Goal: Transaction & Acquisition: Subscribe to service/newsletter

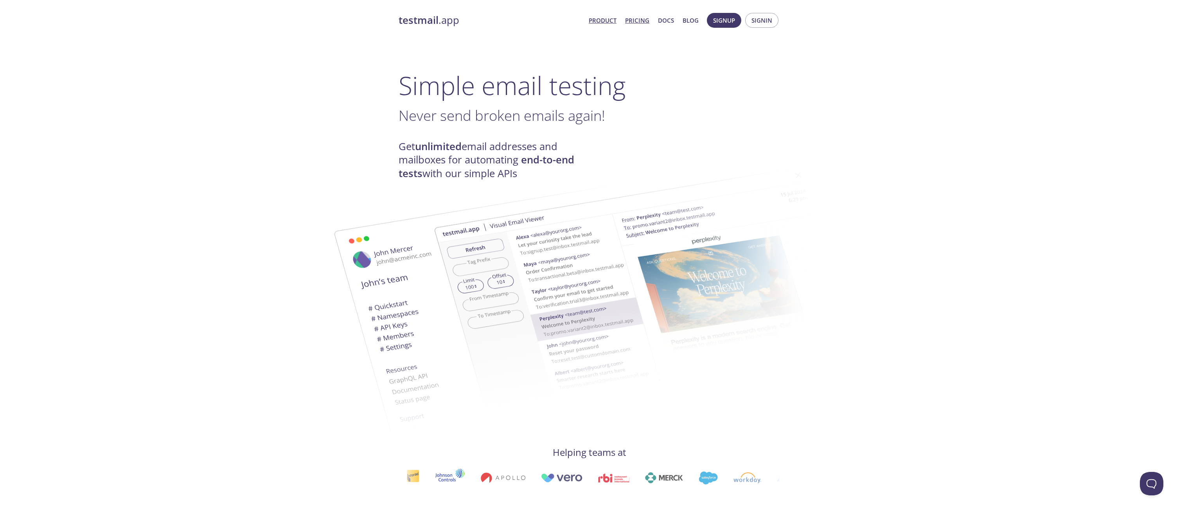
click at [636, 23] on link "Pricing" at bounding box center [637, 20] width 24 height 10
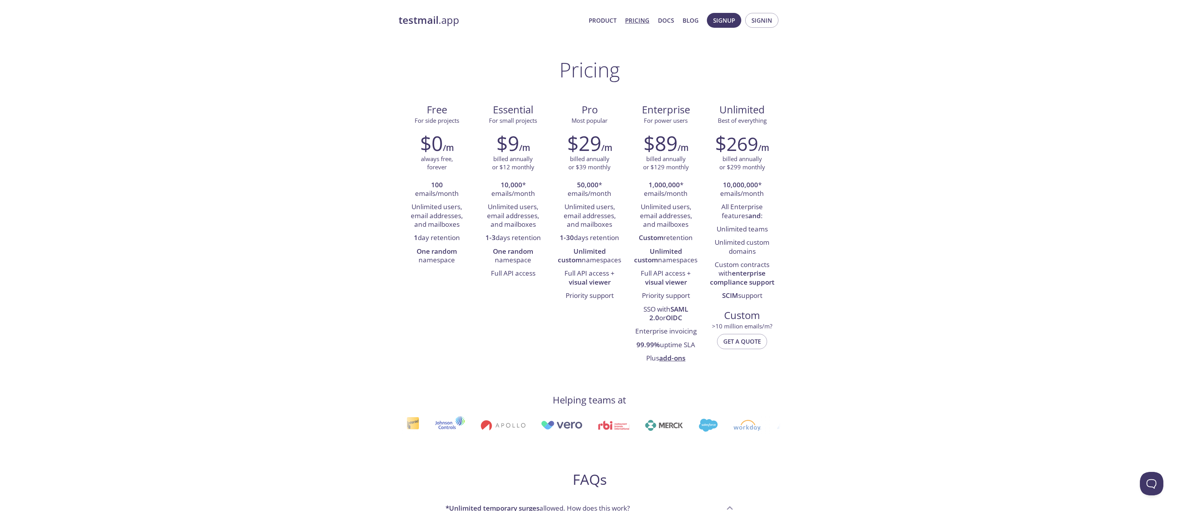
click at [656, 22] on span "Product Pricing Docs Blog" at bounding box center [644, 20] width 119 height 19
click at [661, 20] on link "Docs" at bounding box center [666, 20] width 16 height 10
click at [720, 16] on span "Signup" at bounding box center [724, 20] width 22 height 10
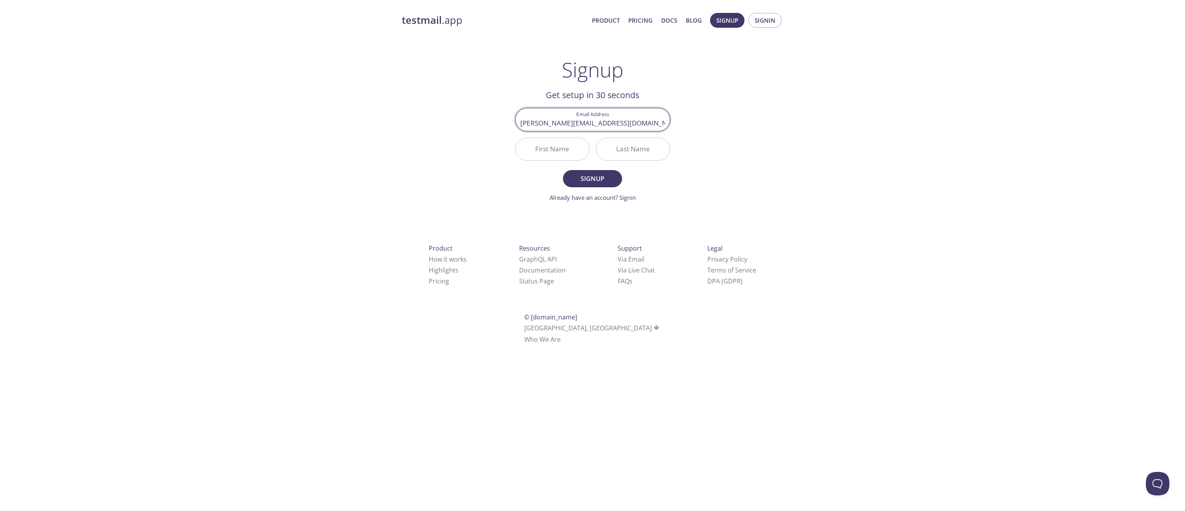
type input "[PERSON_NAME][EMAIL_ADDRESS][DOMAIN_NAME]"
type input "[PERSON_NAME]"
type input "Vaskevich"
click at [580, 185] on button "Signup" at bounding box center [592, 178] width 59 height 17
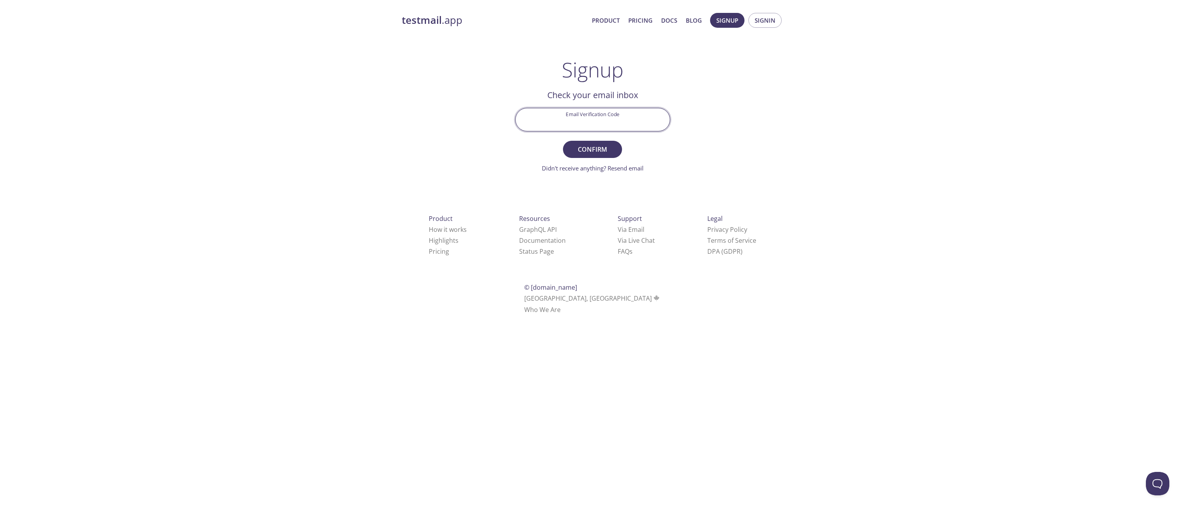
click at [603, 116] on input "Email Verification Code" at bounding box center [593, 119] width 154 height 22
paste input "TJAL299"
type input "TJAL299"
click at [603, 155] on button "Confirm" at bounding box center [592, 149] width 59 height 17
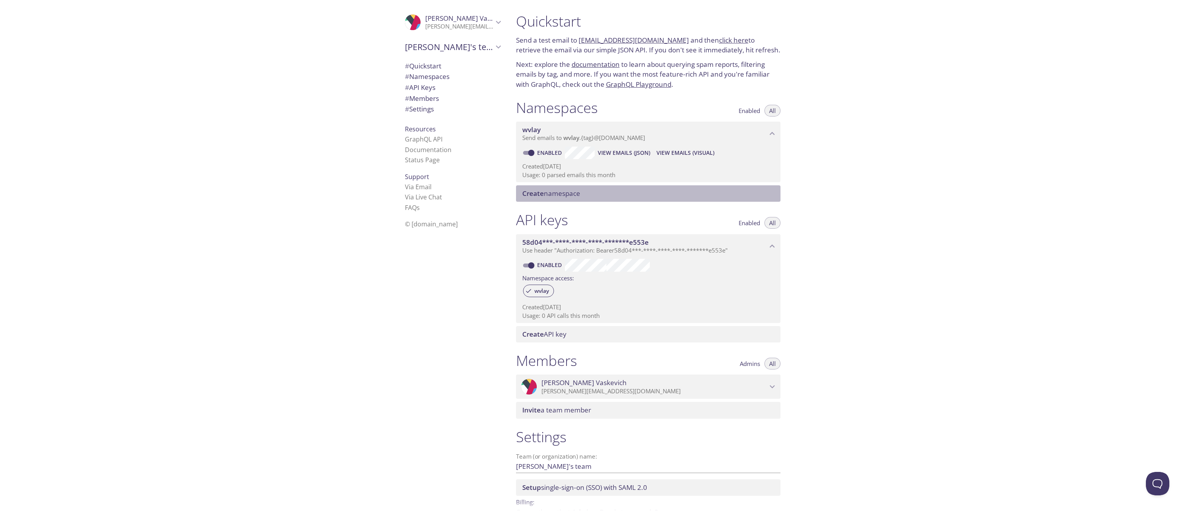
click at [565, 191] on span "Create namespace" at bounding box center [551, 193] width 58 height 9
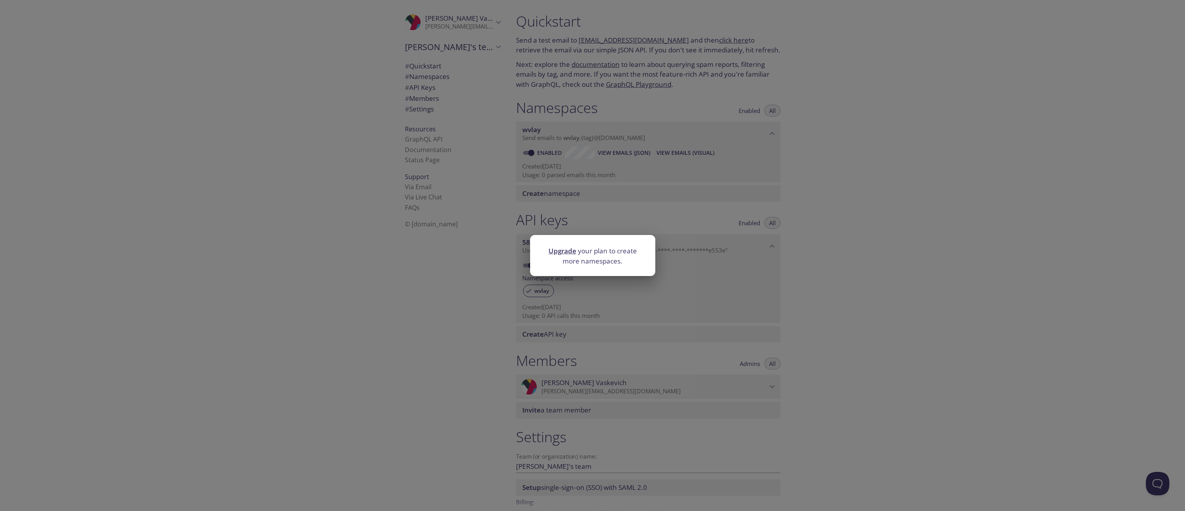
click at [566, 253] on link "Upgrade" at bounding box center [563, 251] width 28 height 9
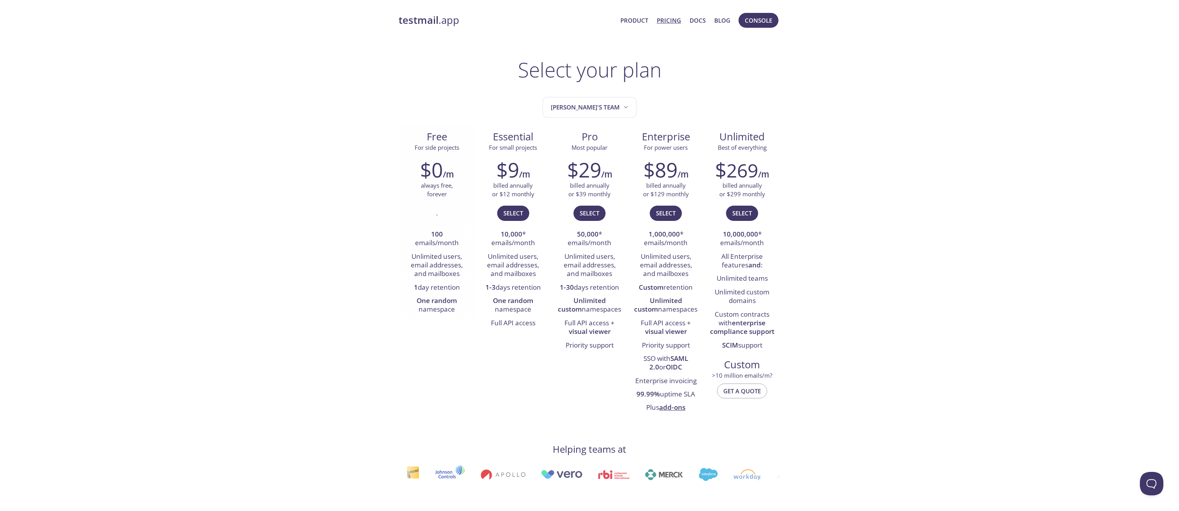
click at [436, 301] on strong "One random" at bounding box center [437, 300] width 40 height 9
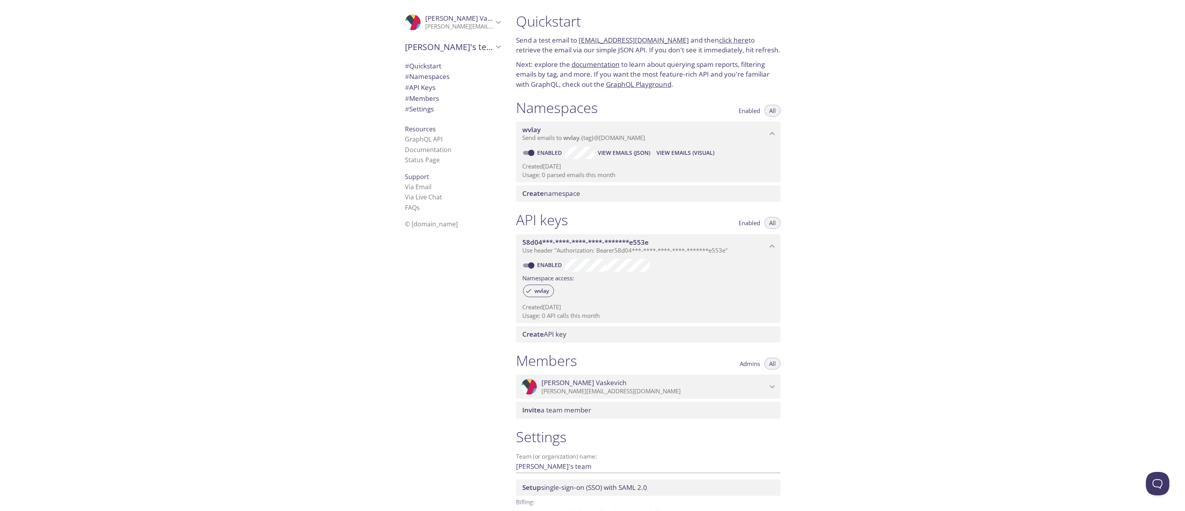
drag, startPoint x: 551, startPoint y: 189, endPoint x: 618, endPoint y: 196, distance: 66.6
click at [618, 196] on div "Create namespace" at bounding box center [648, 193] width 265 height 16
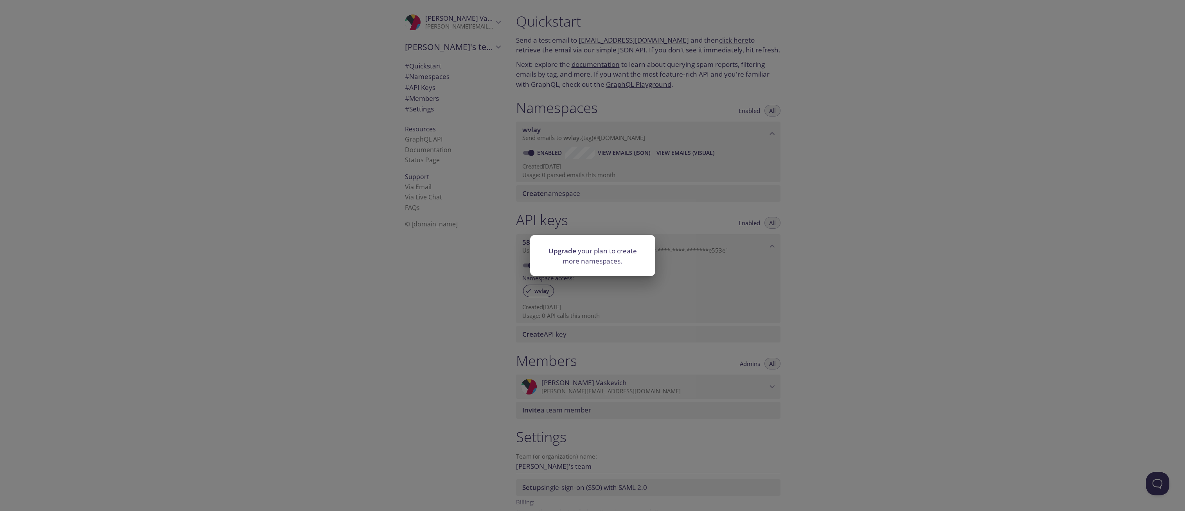
click at [754, 125] on div "Upgrade your plan to create more namespaces." at bounding box center [592, 255] width 1185 height 511
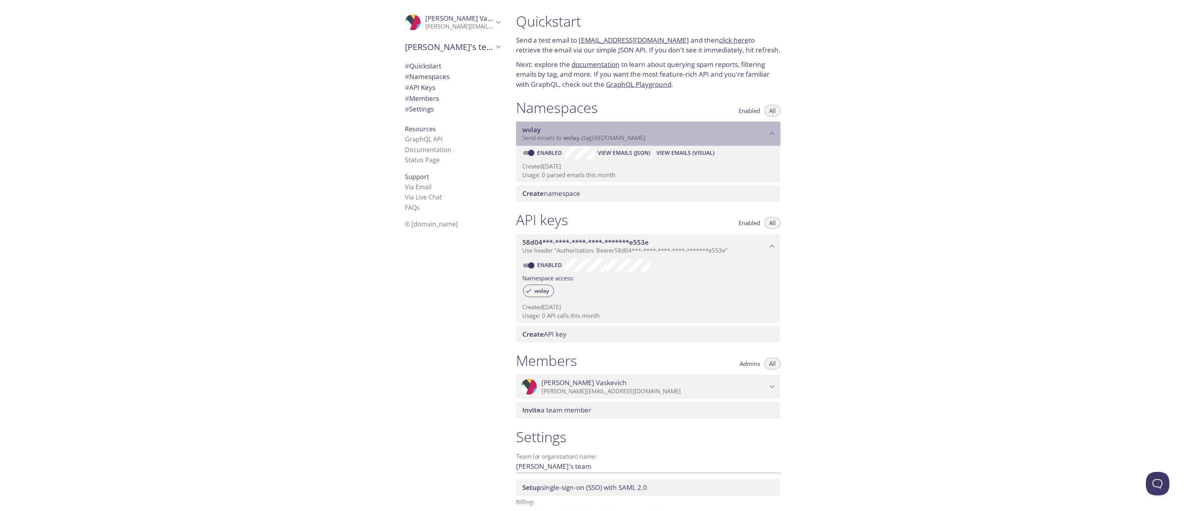
click at [572, 134] on span "wvlay" at bounding box center [572, 138] width 16 height 8
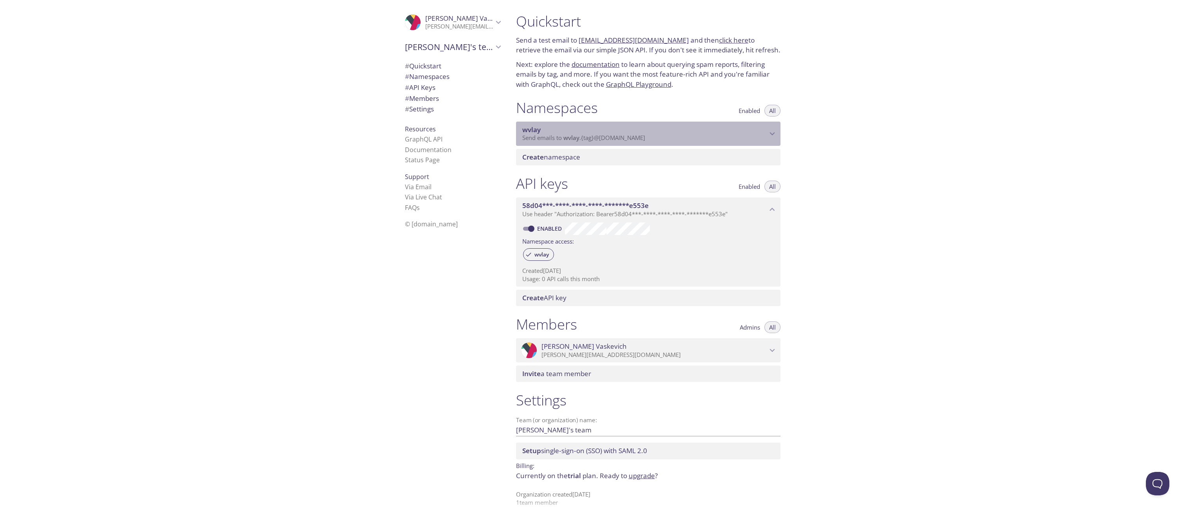
click at [572, 134] on span "wvlay" at bounding box center [572, 138] width 16 height 8
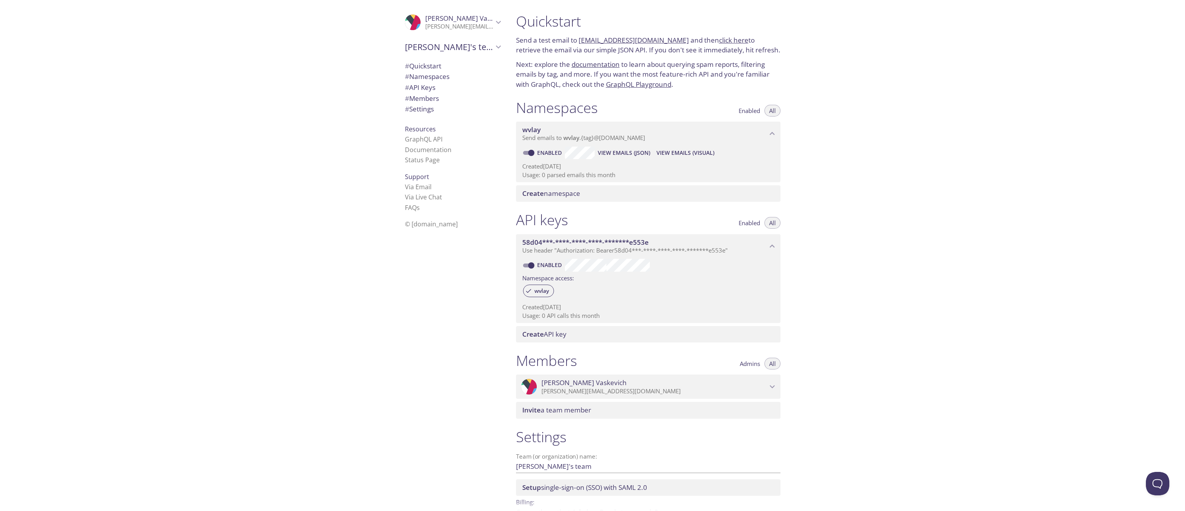
click at [719, 40] on link "click here" at bounding box center [733, 40] width 29 height 9
click at [668, 154] on span "View Emails (Visual)" at bounding box center [686, 152] width 58 height 9
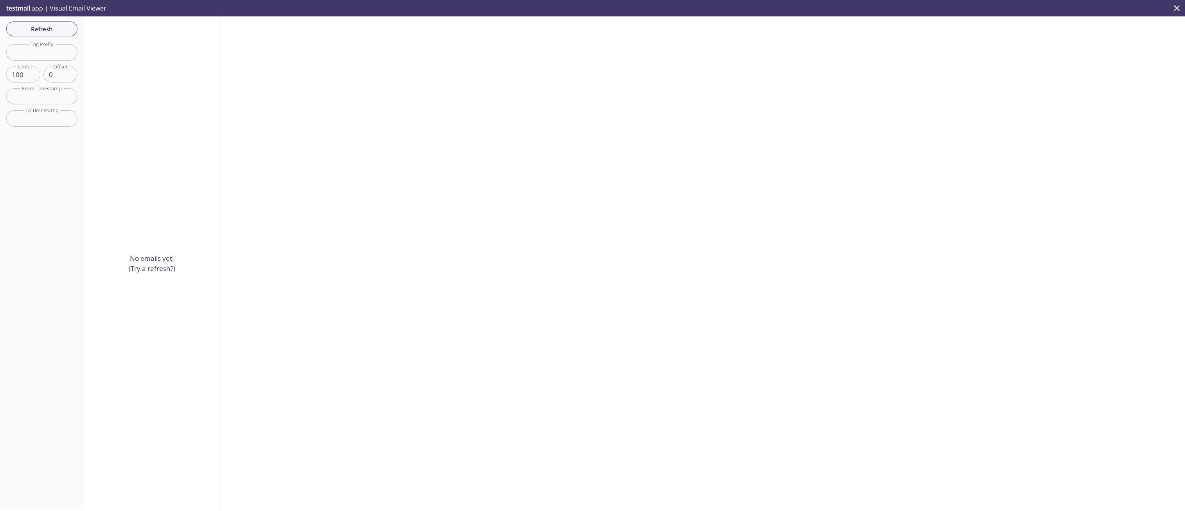
click at [1179, 7] on icon "close" at bounding box center [1177, 8] width 10 height 10
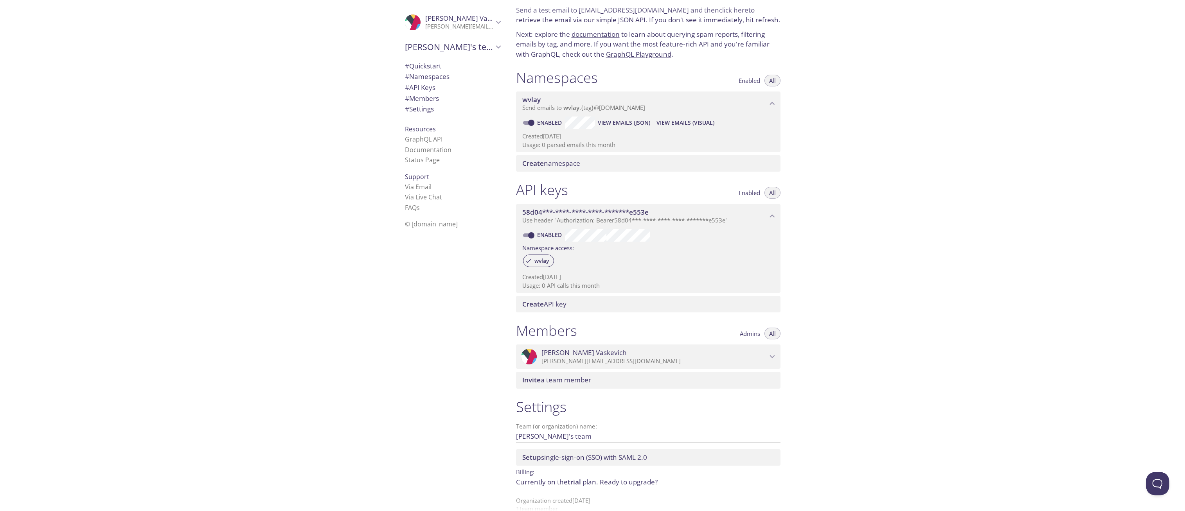
scroll to position [40, 0]
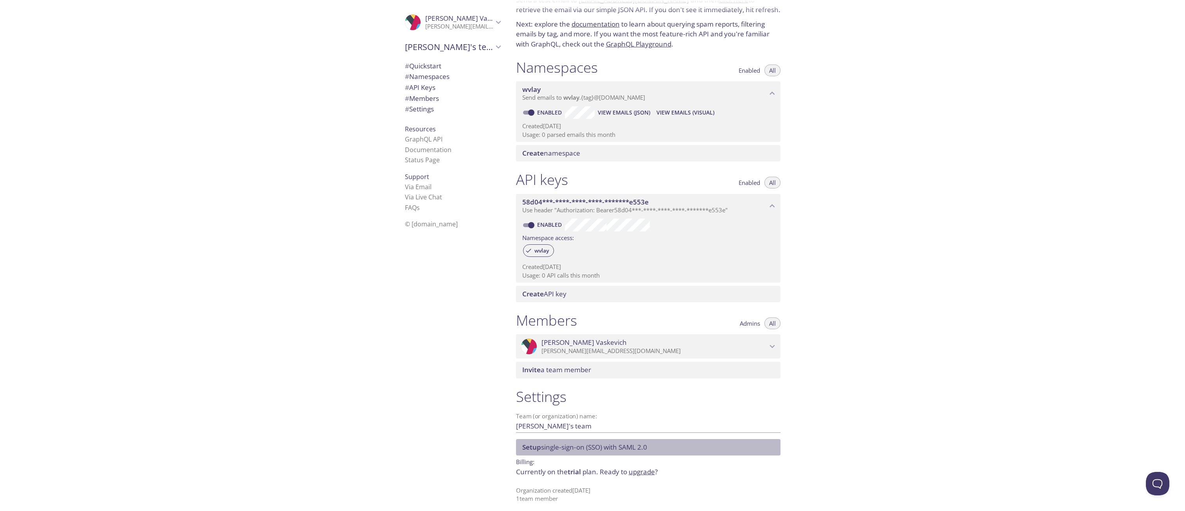
click at [639, 448] on span "Setup single-sign-on (SSO) with SAML 2.0" at bounding box center [584, 447] width 125 height 9
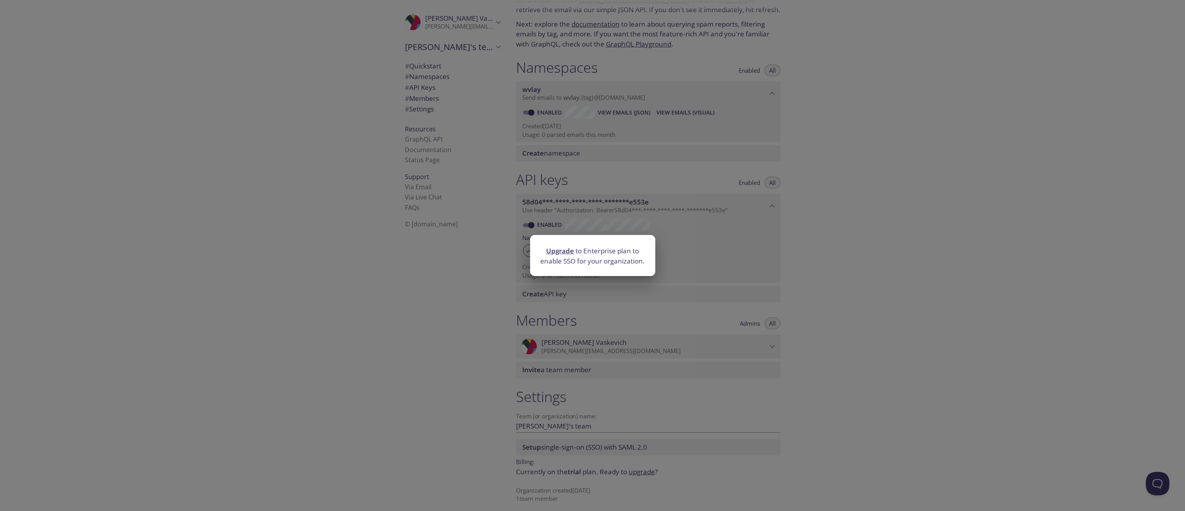
click at [508, 272] on div "Upgrade to Enterprise plan to enable SSO for your organization." at bounding box center [592, 255] width 1185 height 511
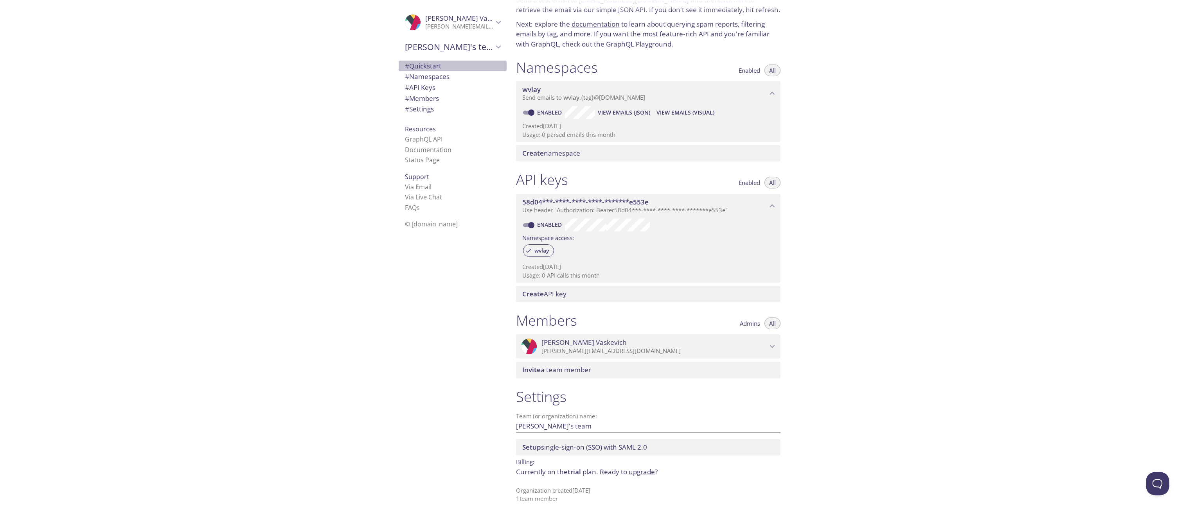
click at [429, 69] on span "# Quickstart" at bounding box center [423, 65] width 36 height 9
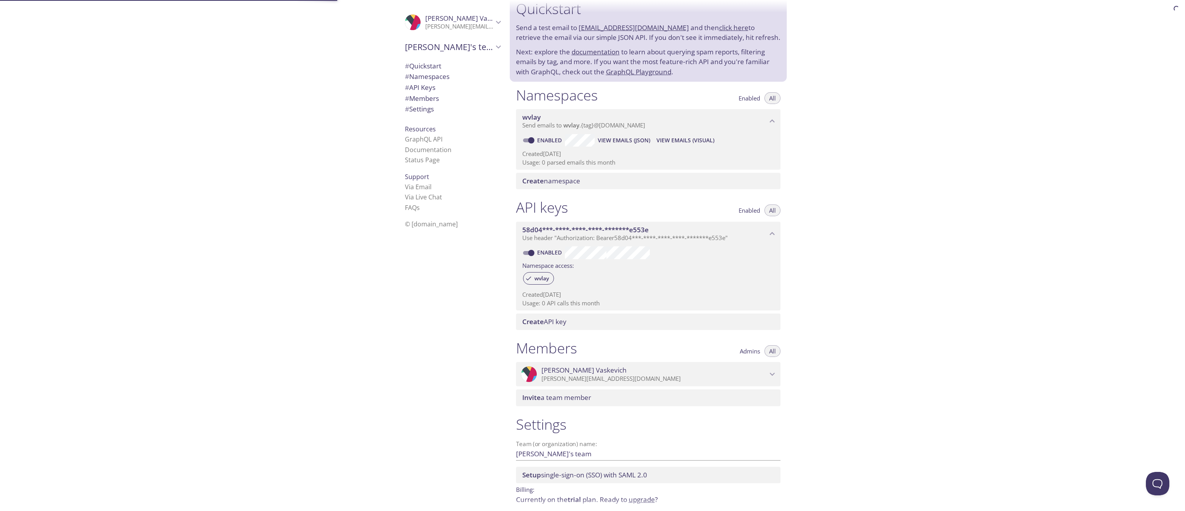
click at [429, 78] on span "# Namespaces" at bounding box center [427, 76] width 45 height 9
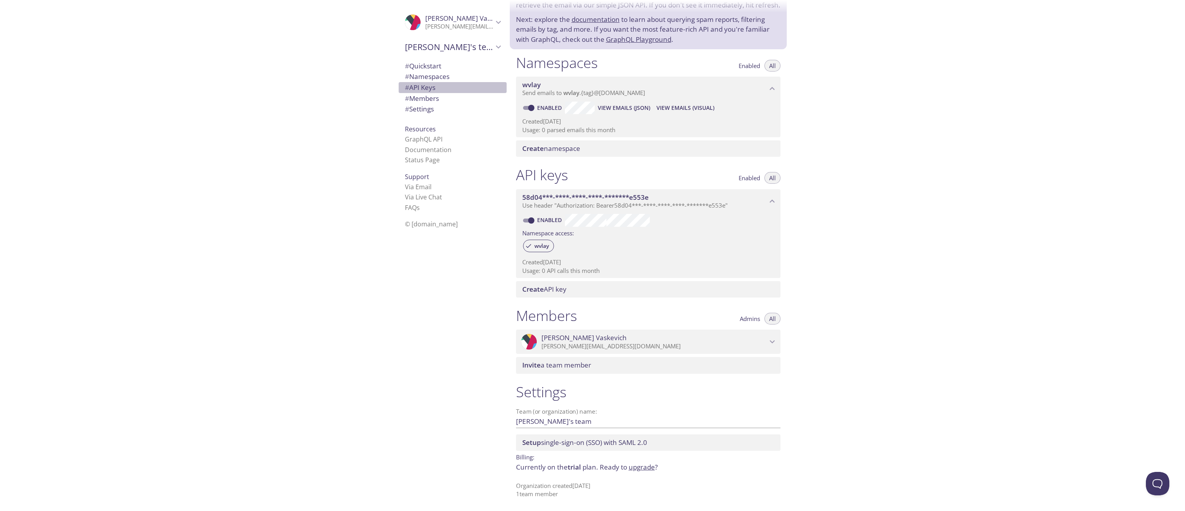
click at [429, 92] on span "# API Keys" at bounding box center [452, 88] width 95 height 10
click at [429, 99] on span "# Members" at bounding box center [422, 98] width 34 height 9
click at [429, 112] on span "# Settings" at bounding box center [419, 108] width 29 height 9
click at [429, 140] on link "GraphQL API" at bounding box center [424, 139] width 38 height 9
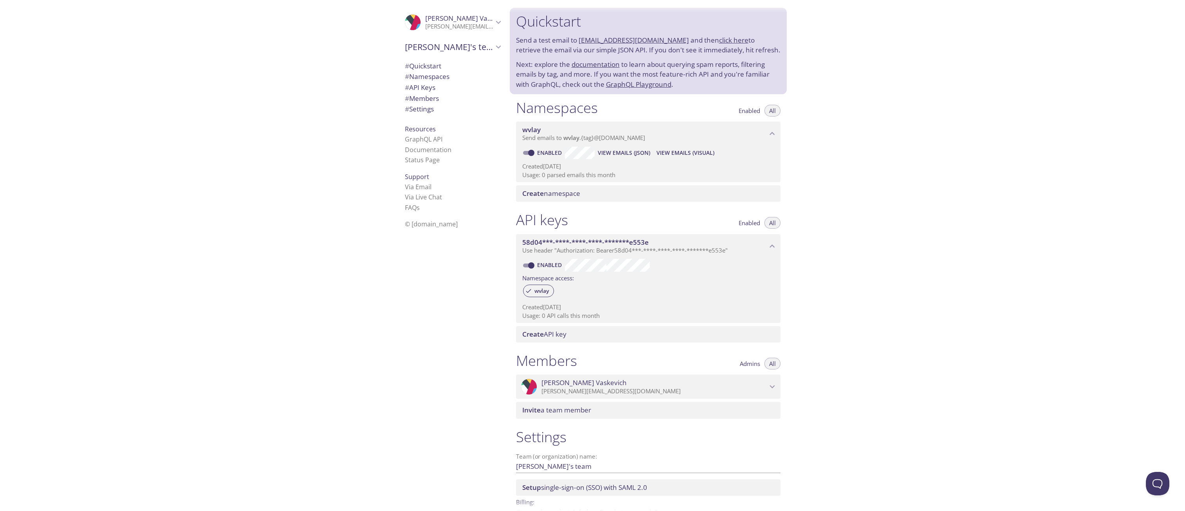
click at [610, 60] on link "documentation" at bounding box center [596, 64] width 48 height 9
click at [264, 184] on div ".cls-1 { fill: #6d5ca8; } .cls-2 { fill: #3fc191; } .cls-3 { fill: #3b4752; } .…" at bounding box center [255, 255] width 510 height 511
click at [571, 194] on span "Create namespace" at bounding box center [551, 193] width 58 height 9
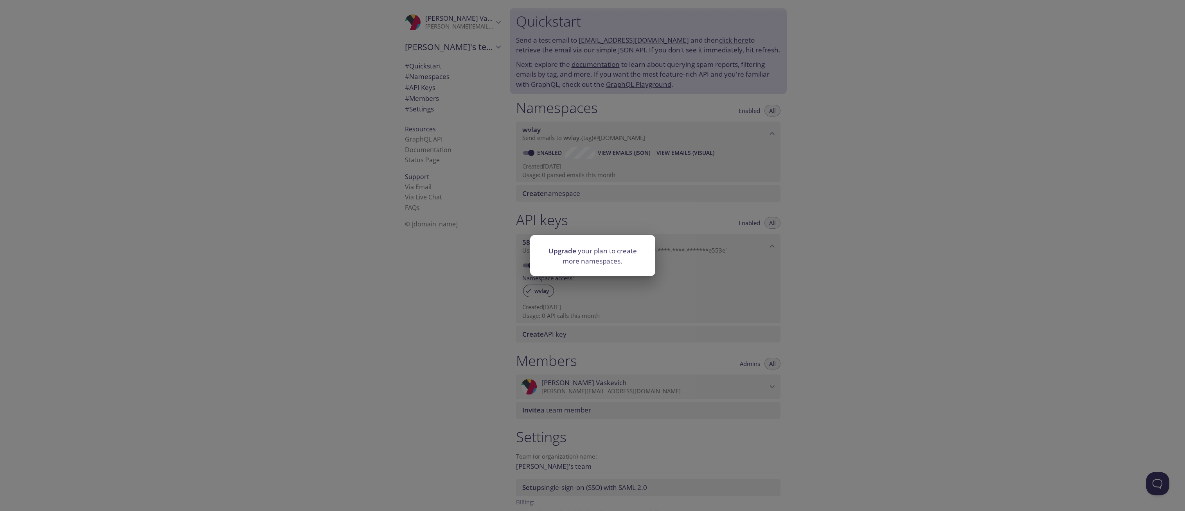
click at [559, 173] on div "Upgrade your plan to create more namespaces." at bounding box center [592, 255] width 1185 height 511
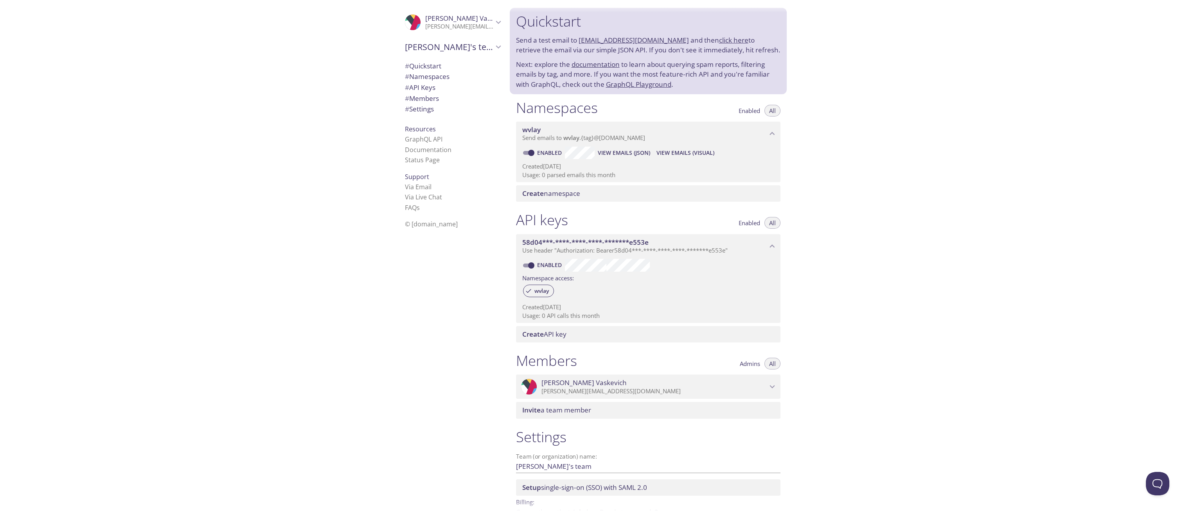
click at [728, 38] on link "click here" at bounding box center [733, 40] width 29 height 9
click at [695, 151] on span "View Emails (Visual)" at bounding box center [686, 152] width 58 height 9
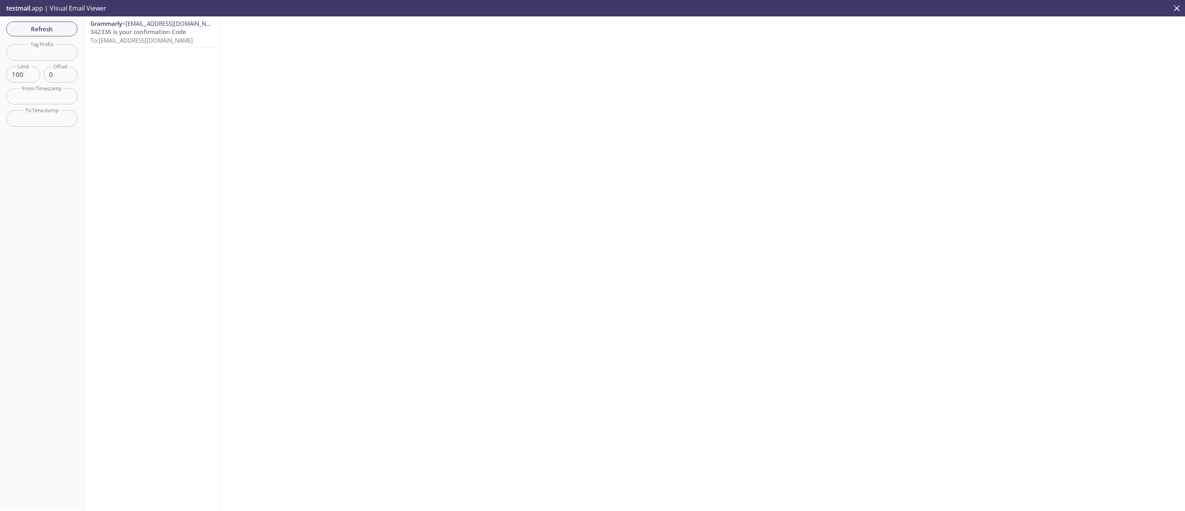
click at [112, 27] on span "Grammarly" at bounding box center [106, 24] width 32 height 8
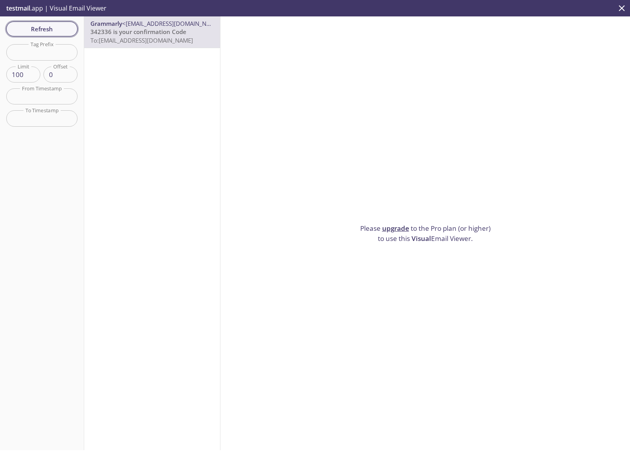
click at [59, 29] on span "Refresh" at bounding box center [42, 29] width 59 height 10
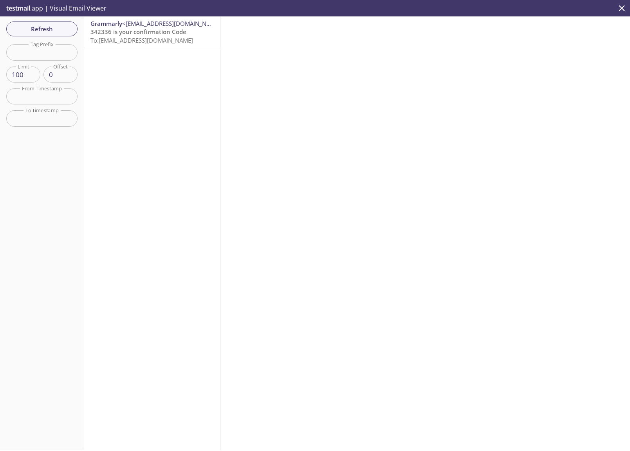
click at [142, 33] on span "342336 is your confirmation Code" at bounding box center [138, 32] width 96 height 8
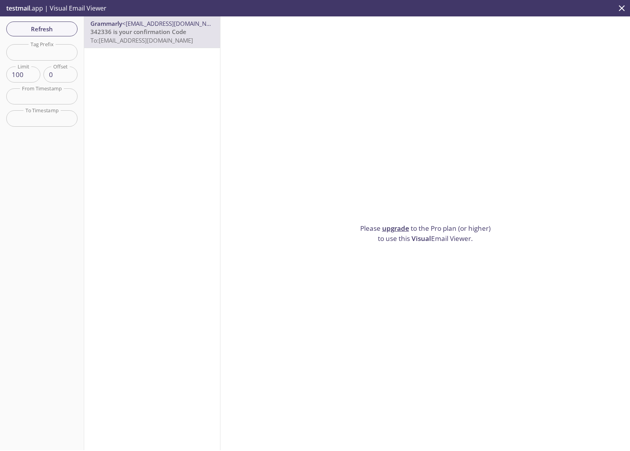
click at [424, 240] on div "Please upgrade to the Pro plan (or higher) to use this Visual Email Viewer." at bounding box center [424, 233] width 409 height 434
click at [423, 236] on span "Visual" at bounding box center [421, 238] width 20 height 9
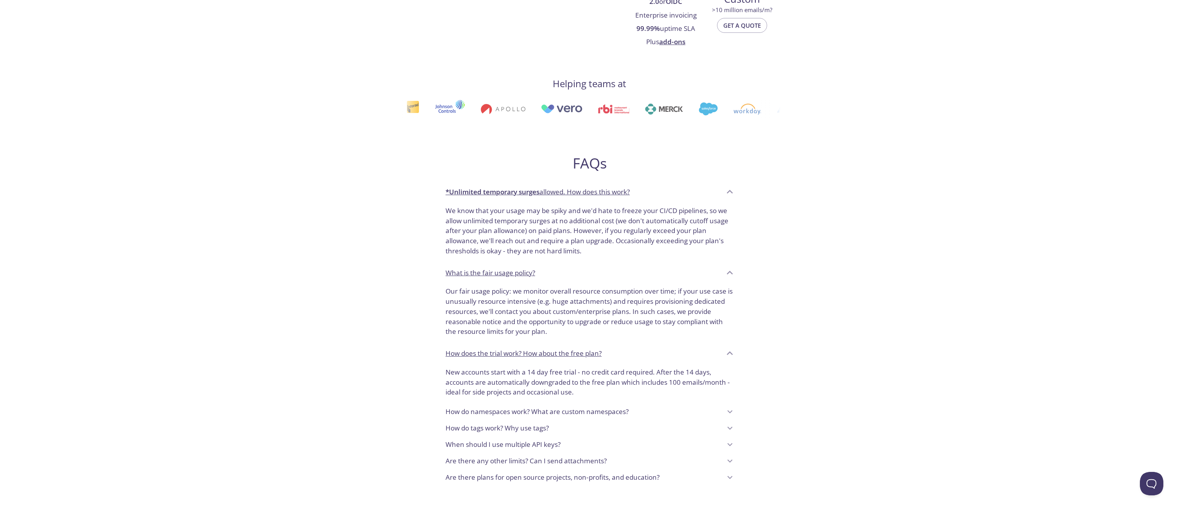
scroll to position [485, 0]
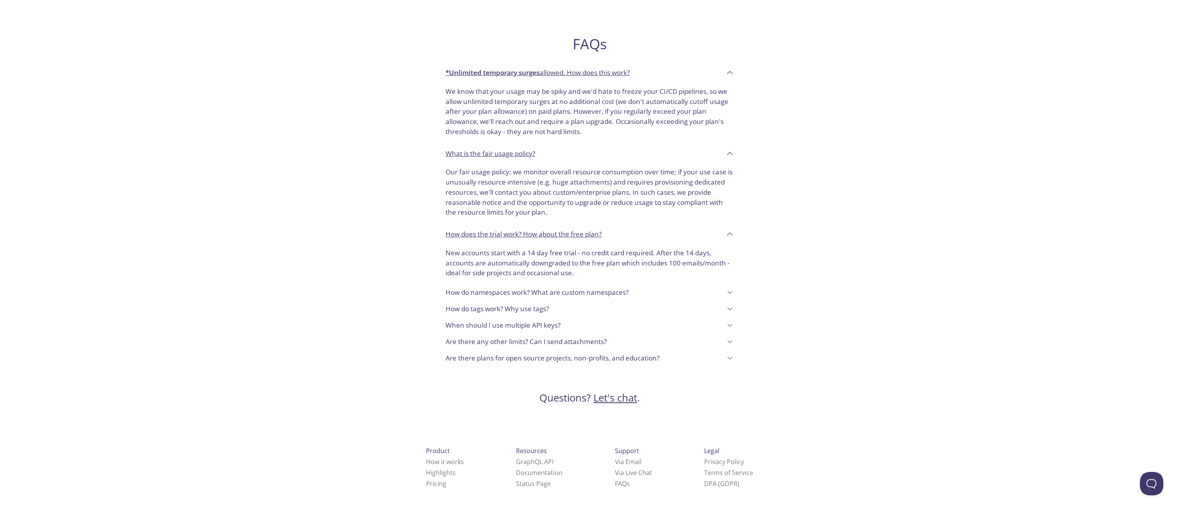
click at [552, 290] on p "How do namespaces work? What are custom namespaces?" at bounding box center [537, 293] width 183 height 10
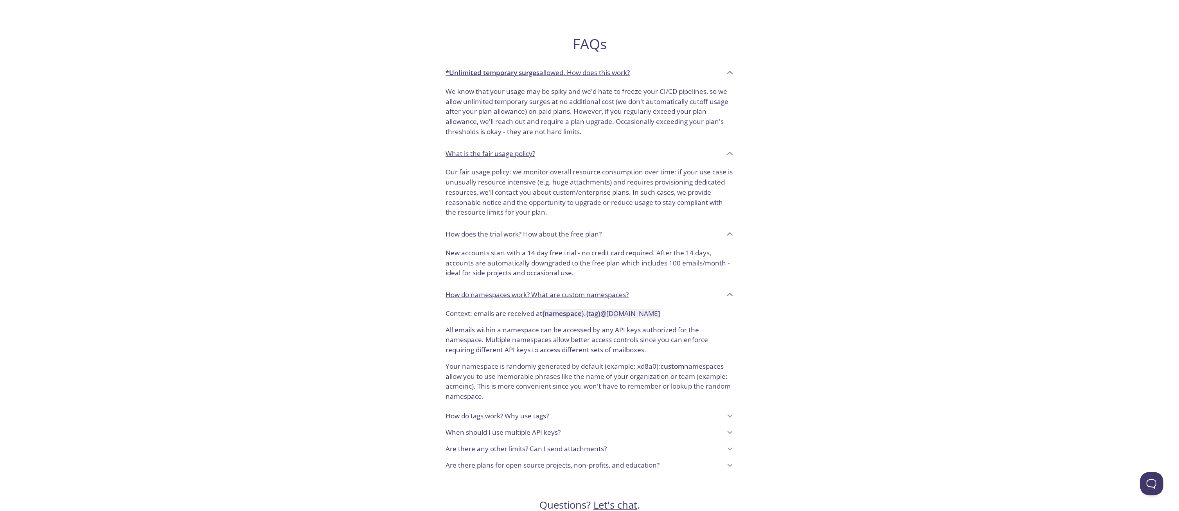
click at [508, 417] on p "How do tags work? Why use tags?" at bounding box center [497, 416] width 103 height 10
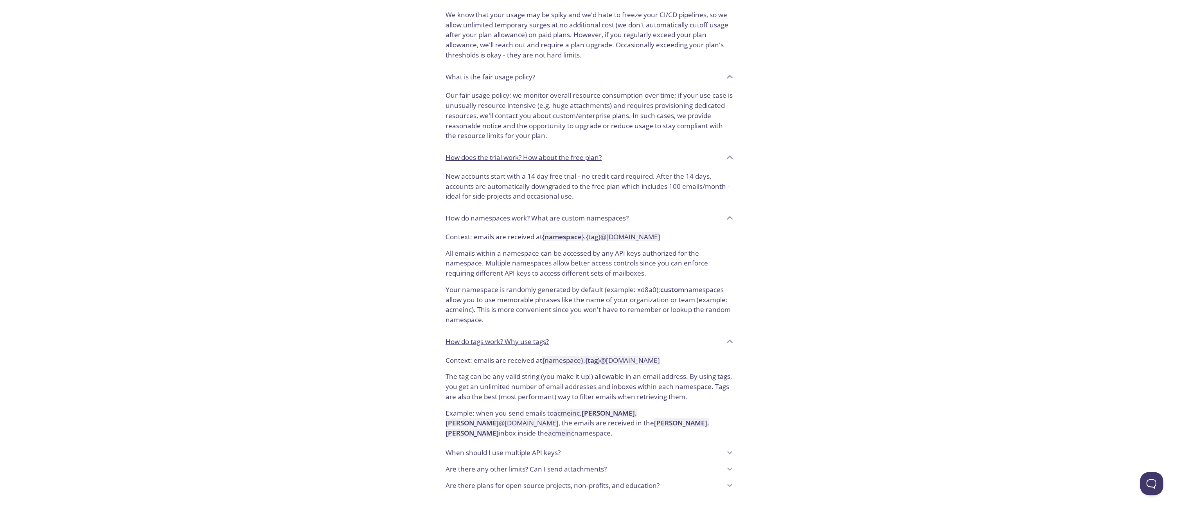
scroll to position [567, 0]
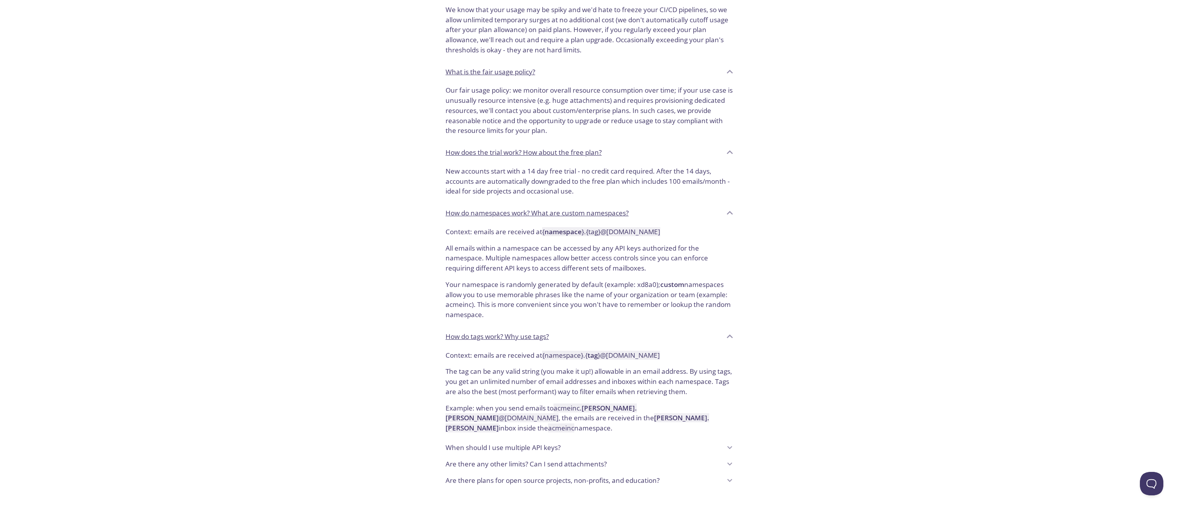
click at [457, 443] on p "When should I use multiple API keys?" at bounding box center [503, 448] width 115 height 10
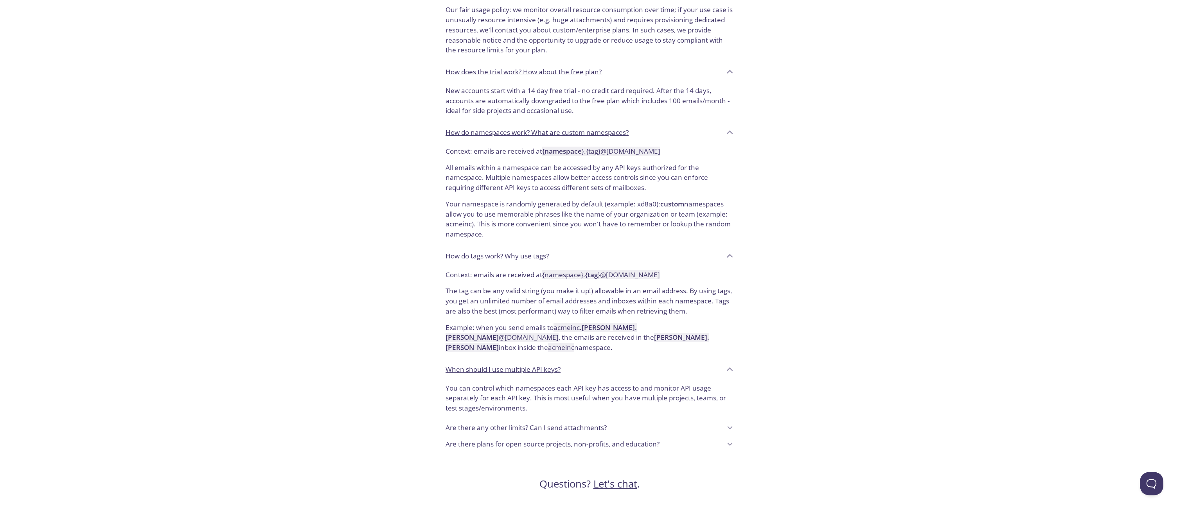
scroll to position [688, 0]
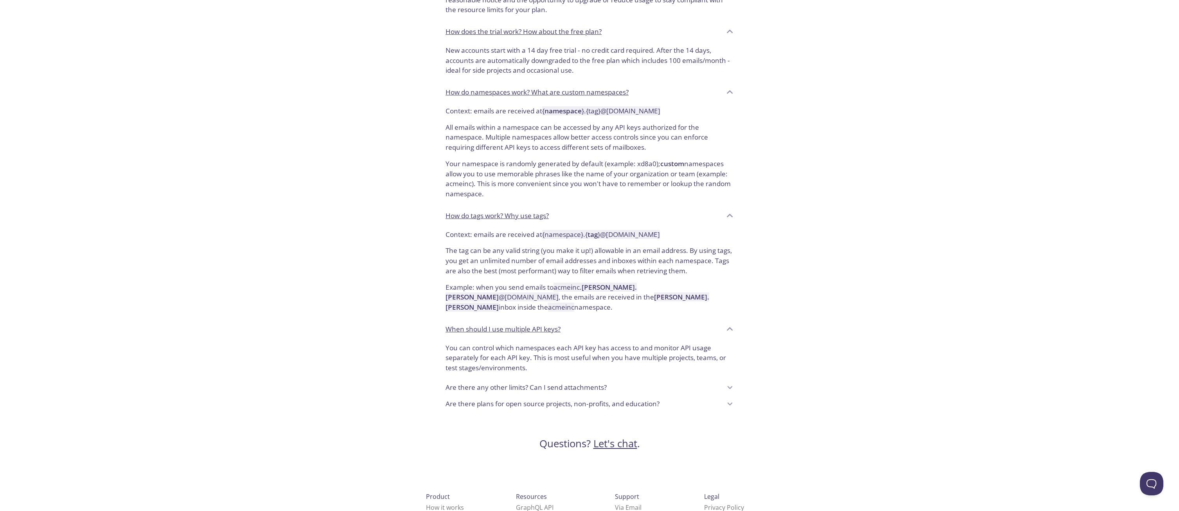
click at [476, 383] on p "Are there any other limits? Can I send attachments?" at bounding box center [526, 388] width 161 height 10
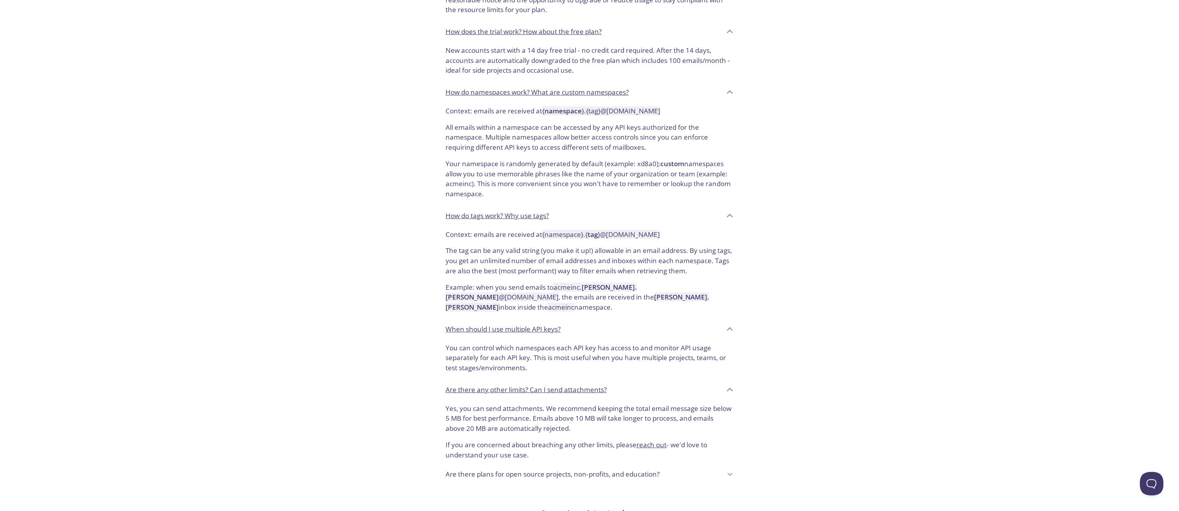
click at [468, 470] on p "Are there plans for open source projects, non-profits, and education?" at bounding box center [553, 475] width 214 height 10
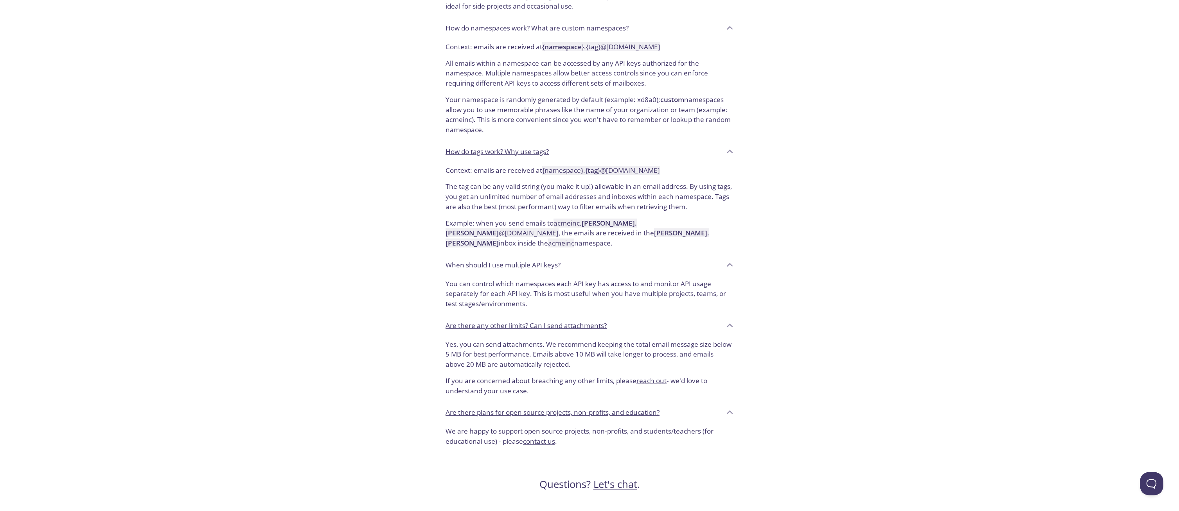
scroll to position [828, 0]
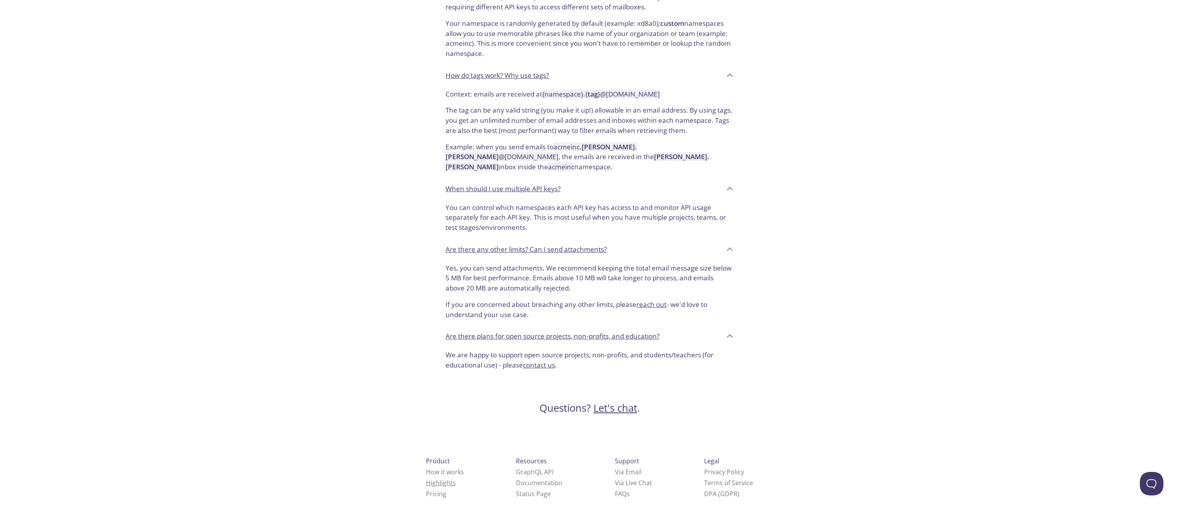
click at [427, 479] on link "Highlights" at bounding box center [441, 483] width 30 height 9
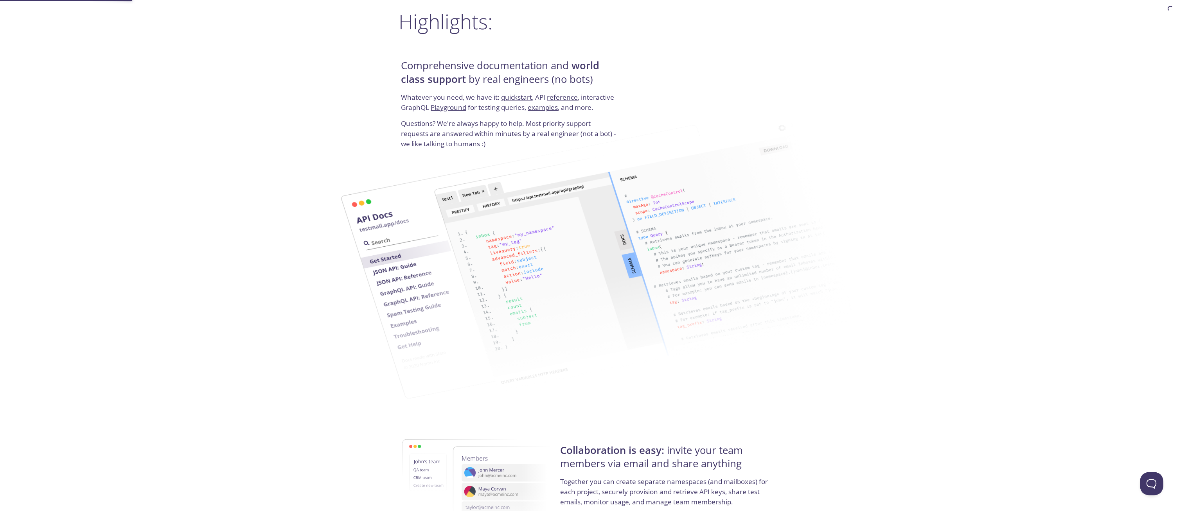
click at [429, 460] on img at bounding box center [492, 487] width 179 height 139
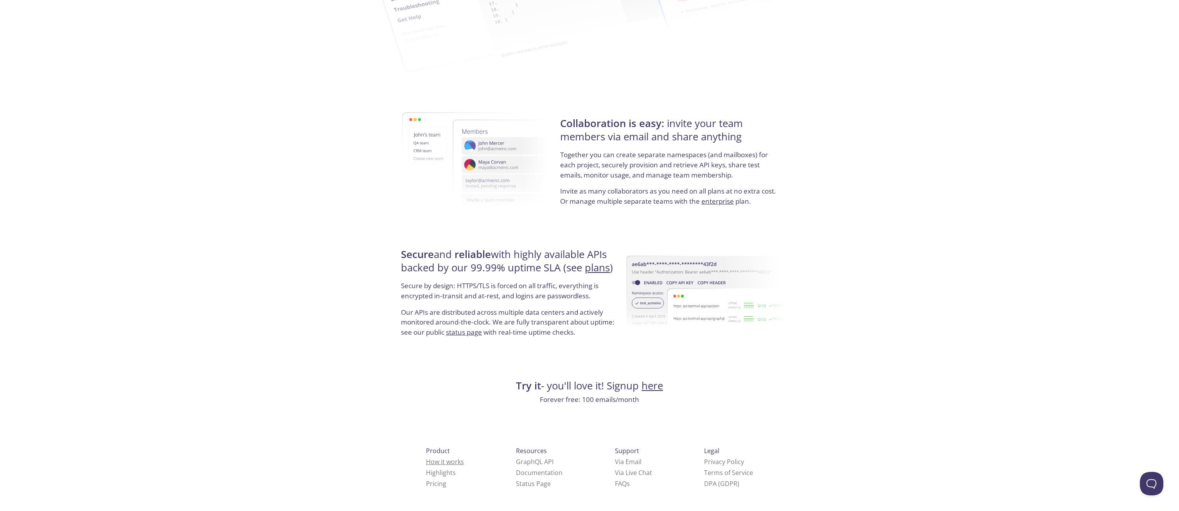
click at [428, 461] on link "How it works" at bounding box center [445, 462] width 38 height 9
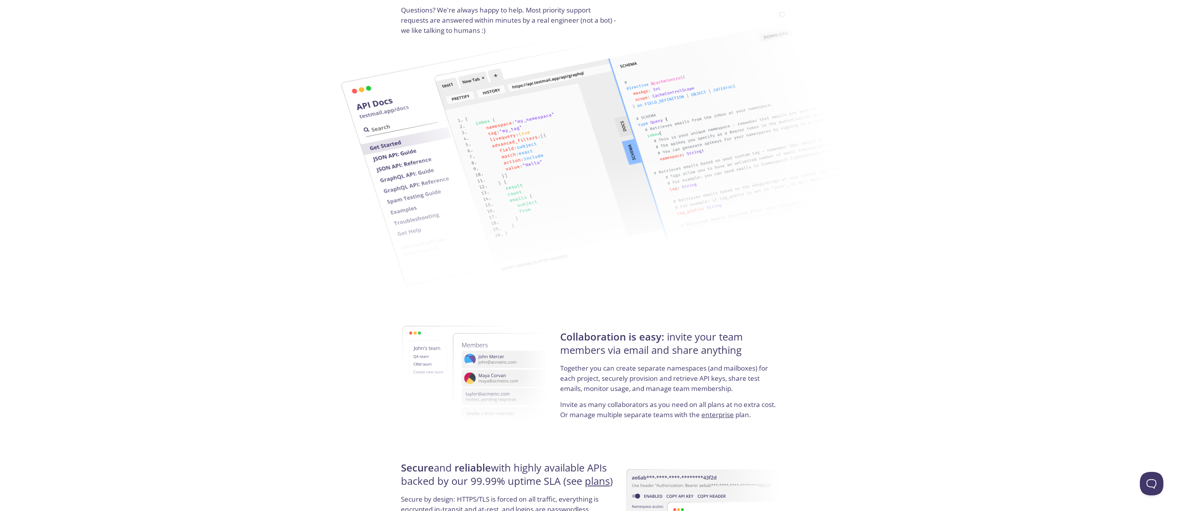
scroll to position [1278, 0]
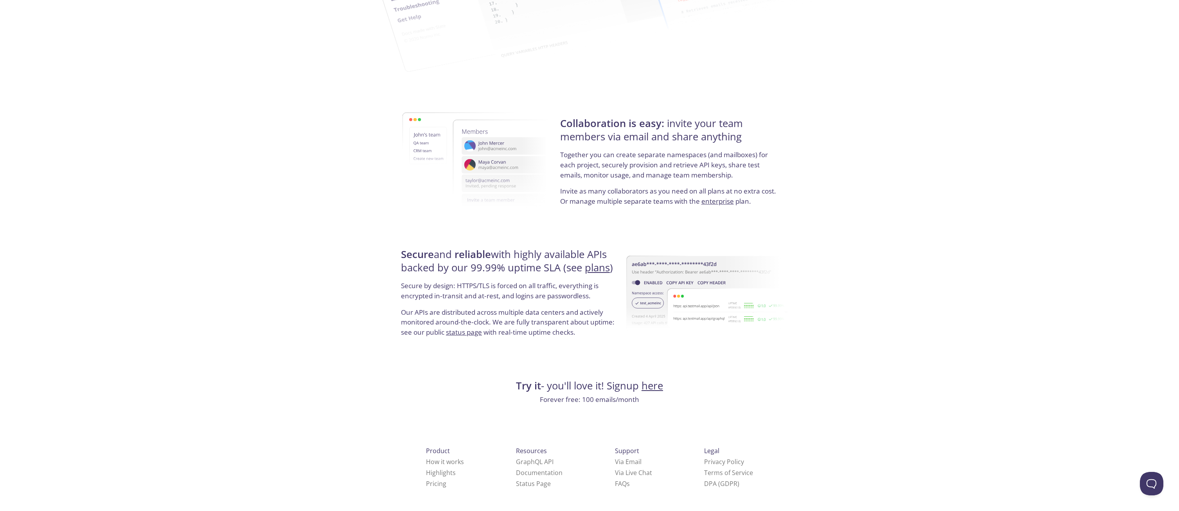
click at [615, 488] on li "FAQ s" at bounding box center [633, 484] width 37 height 11
click at [615, 487] on link "FAQ s" at bounding box center [622, 484] width 15 height 9
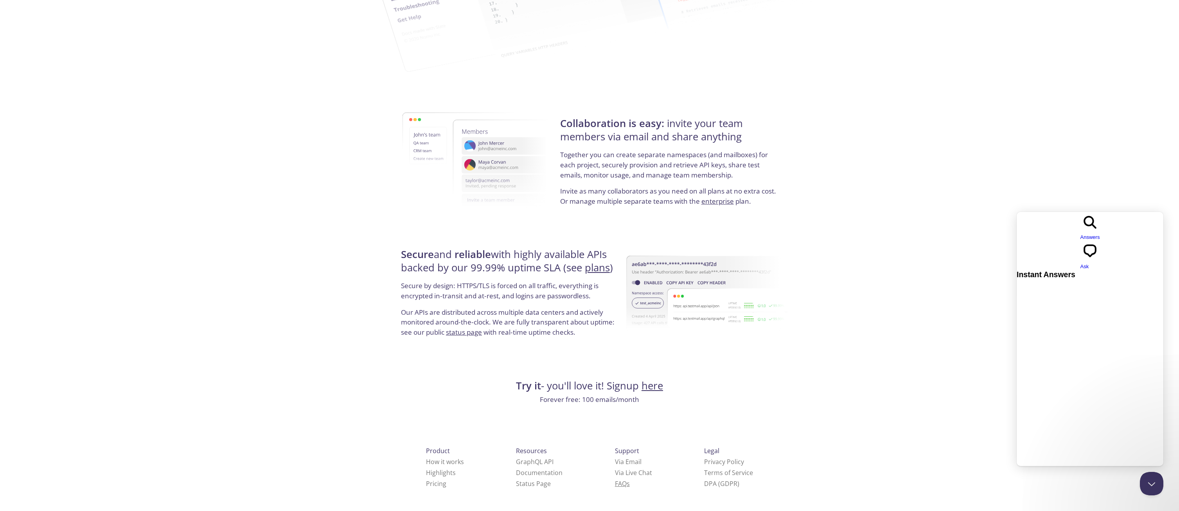
click at [615, 486] on link "FAQ s" at bounding box center [622, 484] width 15 height 9
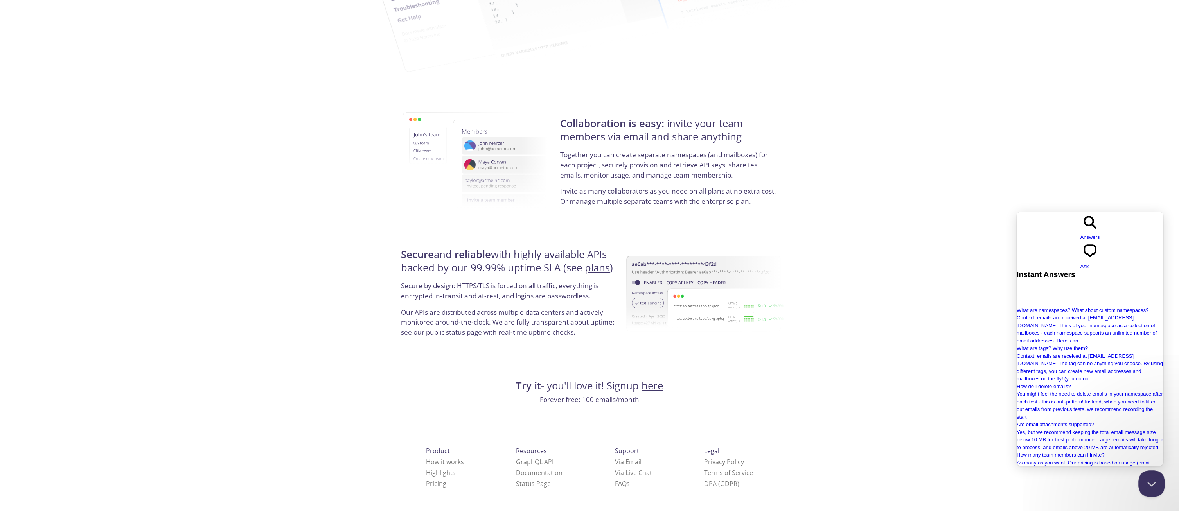
click at [1151, 482] on button "Close Beacon popover" at bounding box center [1150, 482] width 23 height 23
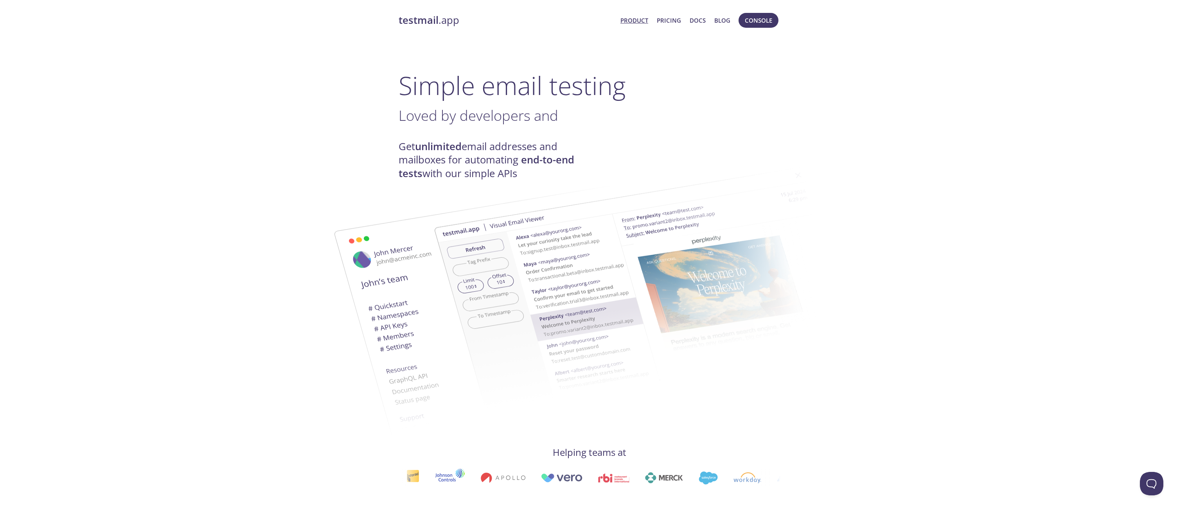
click at [456, 16] on link "testmail .app" at bounding box center [507, 20] width 216 height 13
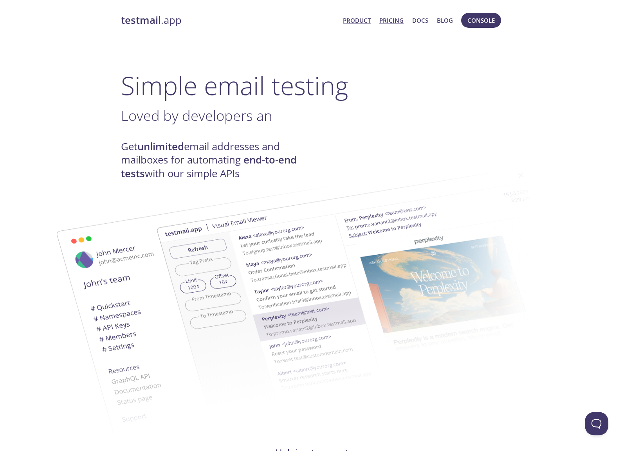
click at [395, 18] on link "Pricing" at bounding box center [391, 20] width 24 height 10
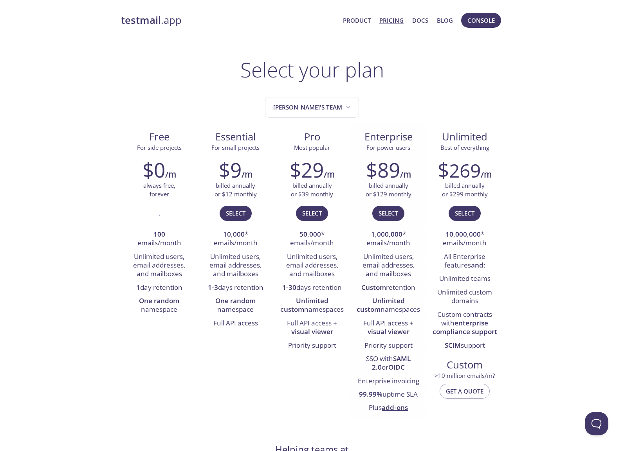
click at [396, 410] on link "add-ons" at bounding box center [395, 407] width 26 height 9
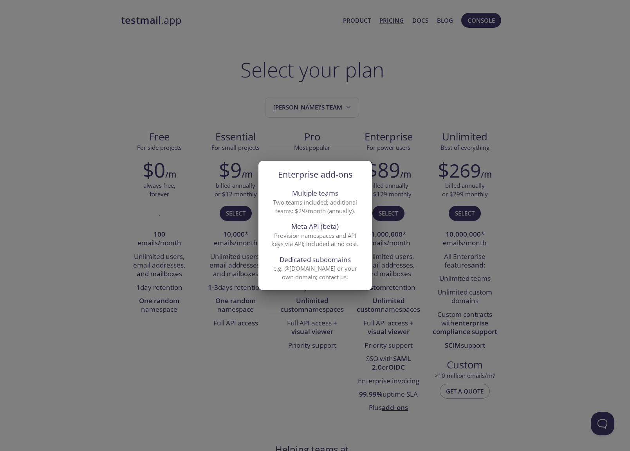
click at [407, 401] on div "Enterprise add-ons Multiple teams Two teams included; additional teams: $29/mon…" at bounding box center [315, 225] width 630 height 451
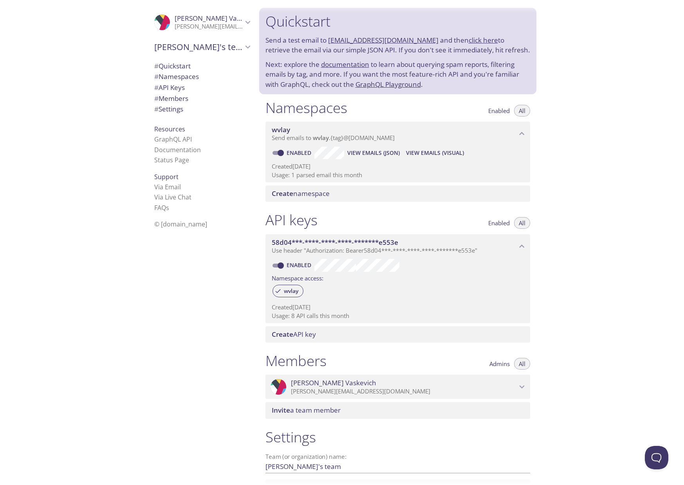
click at [377, 155] on span "View Emails (JSON)" at bounding box center [373, 152] width 52 height 9
